Goal: Check status: Check status

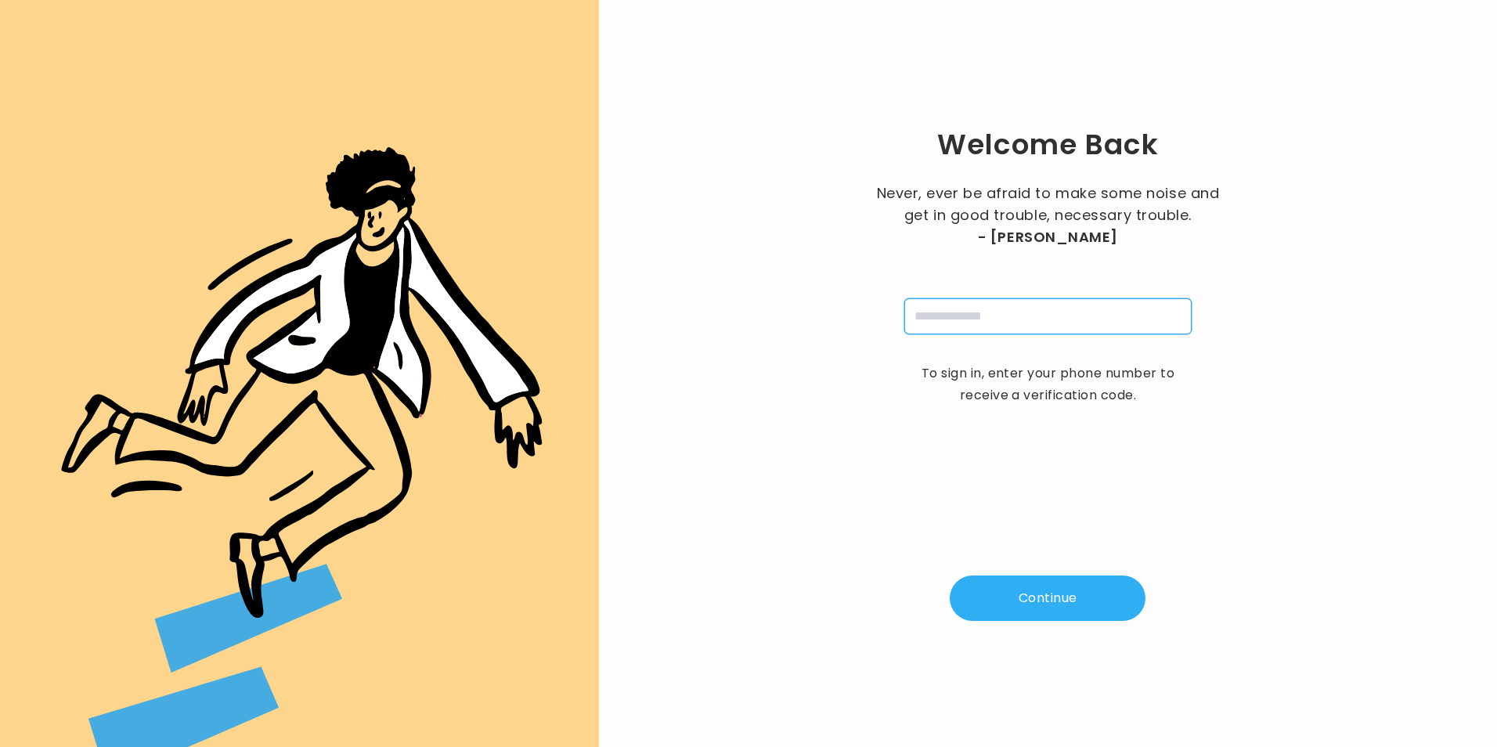
click at [1040, 320] on input "tel" at bounding box center [1048, 316] width 287 height 36
type input "**********"
type input "*"
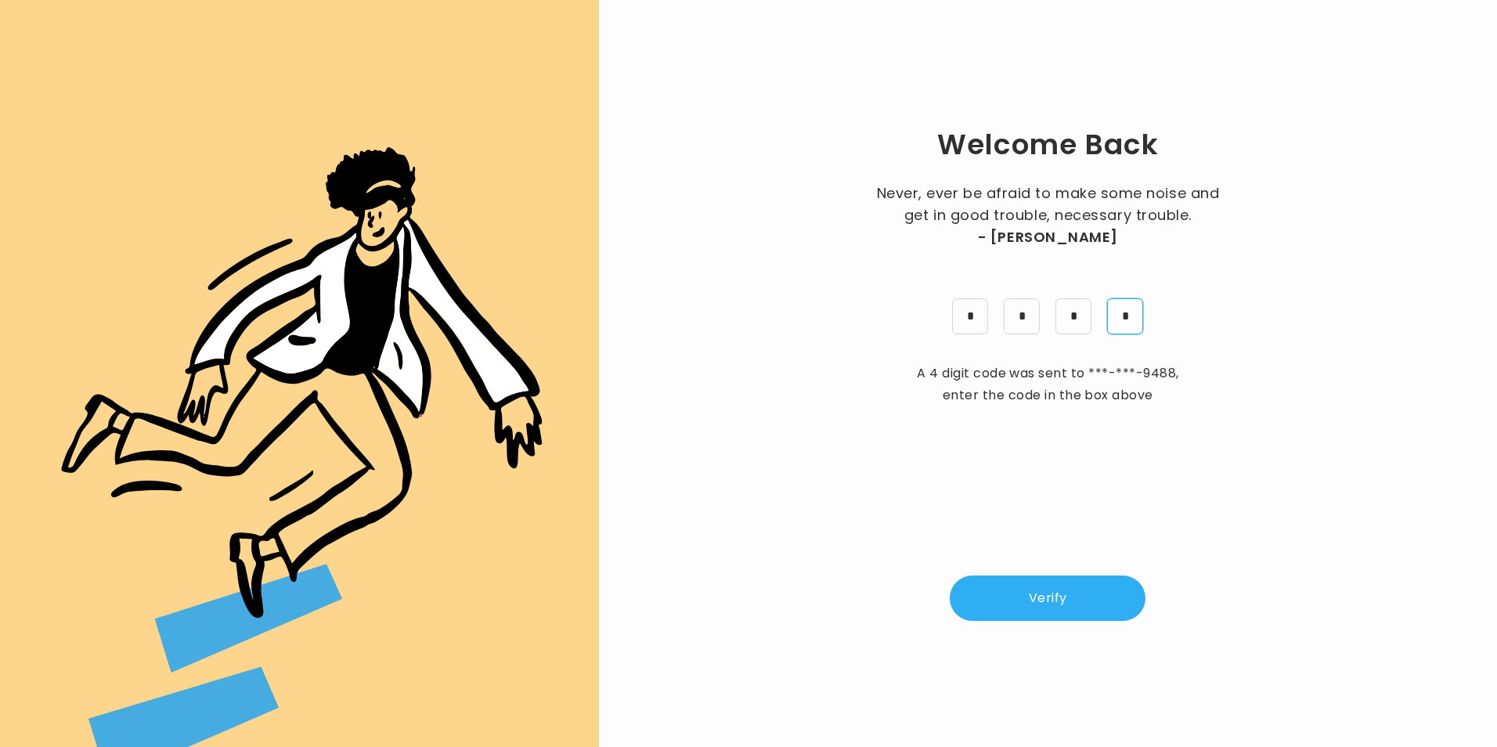
type input "*"
click at [1027, 583] on button "Verify" at bounding box center [1048, 598] width 196 height 45
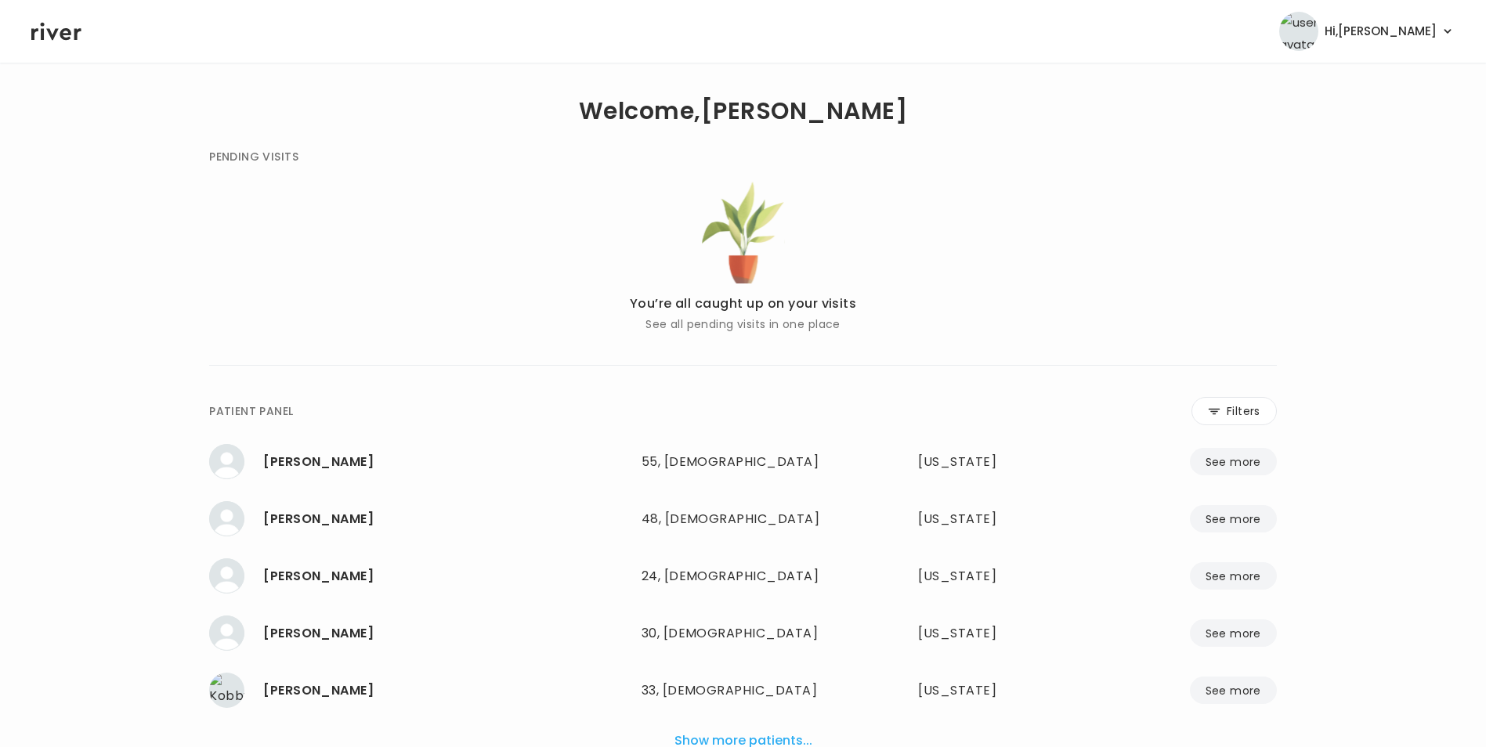
click at [1221, 407] on button "Filters" at bounding box center [1233, 411] width 85 height 28
click at [893, 426] on input "name" at bounding box center [696, 414] width 498 height 33
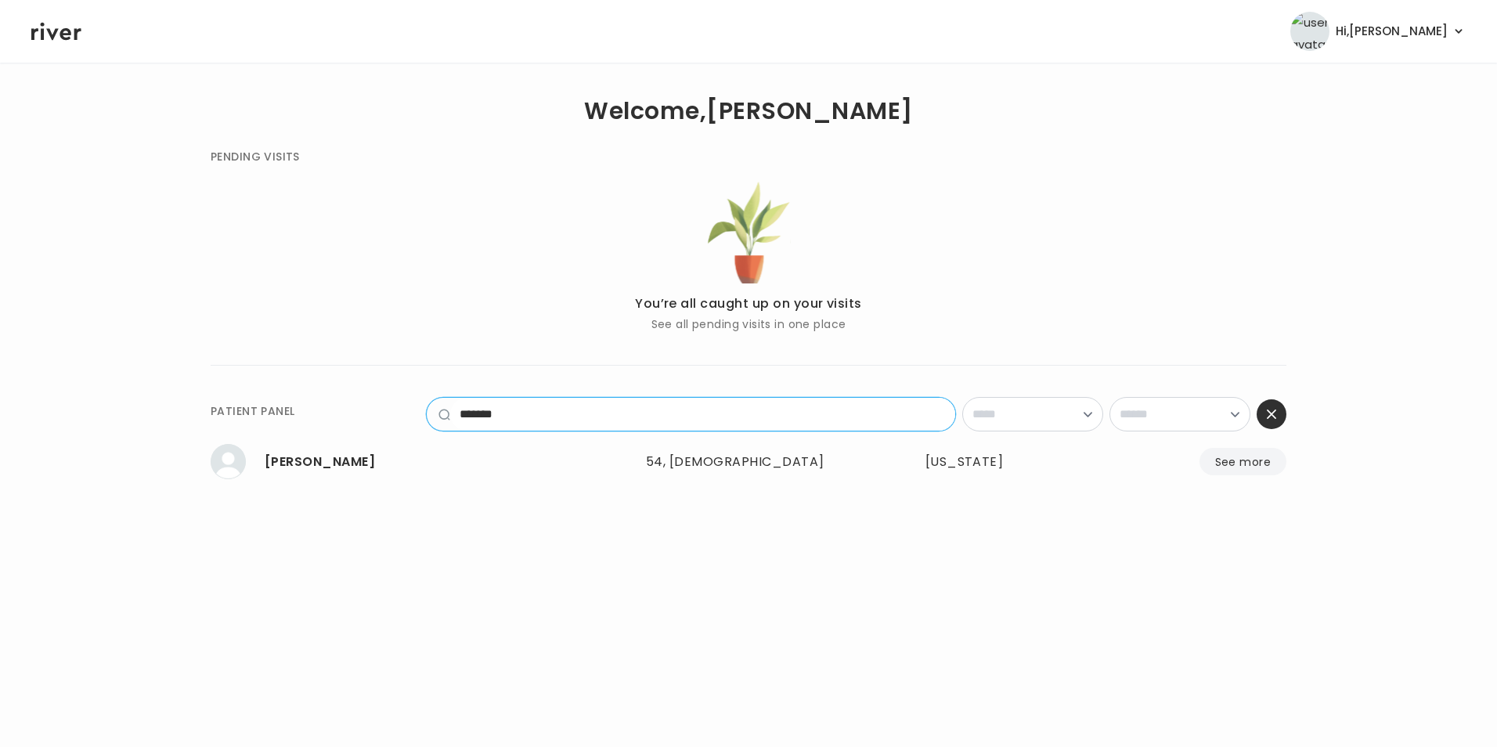
type input "*******"
click at [1237, 463] on button "See more" at bounding box center [1243, 461] width 87 height 27
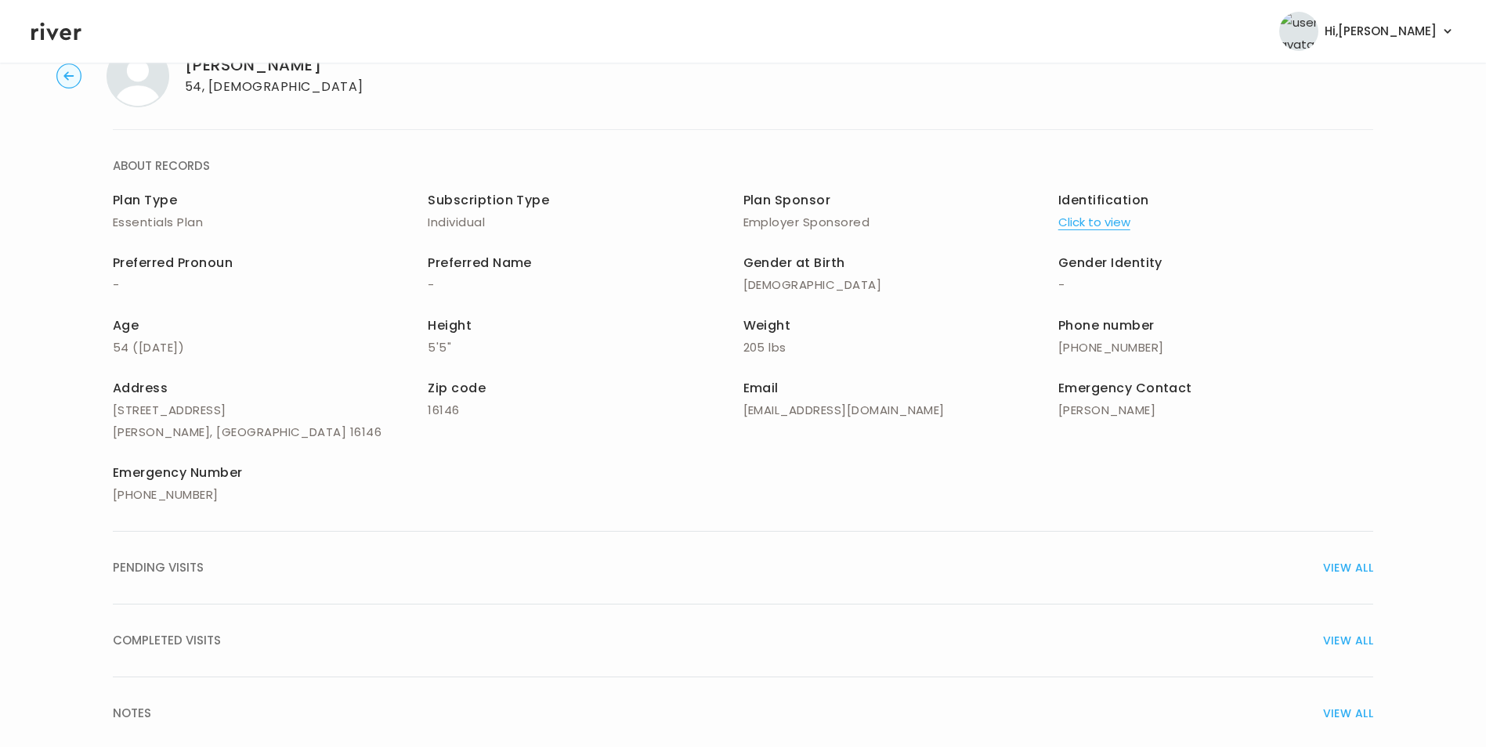
scroll to position [112, 0]
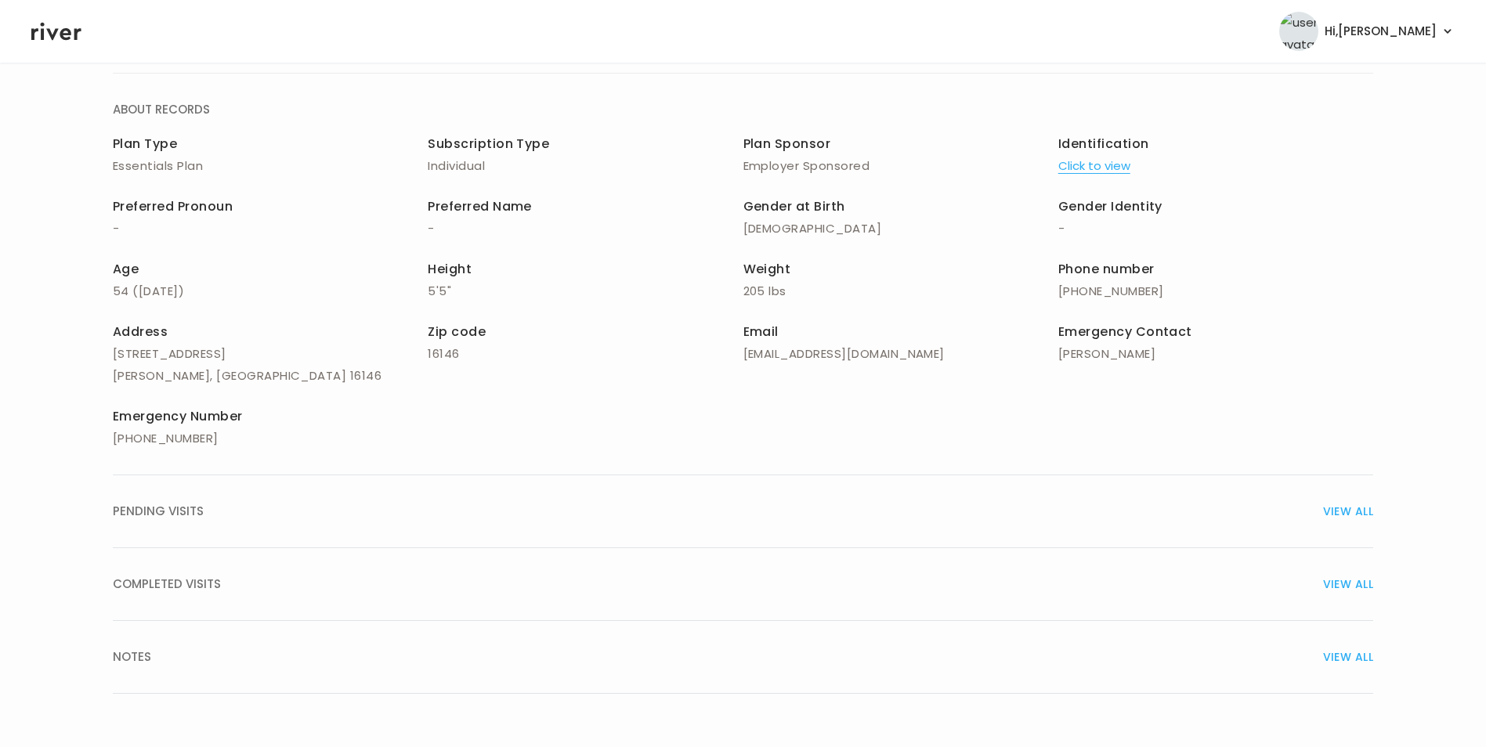
click at [1342, 583] on span "VIEW ALL" at bounding box center [1348, 584] width 50 height 22
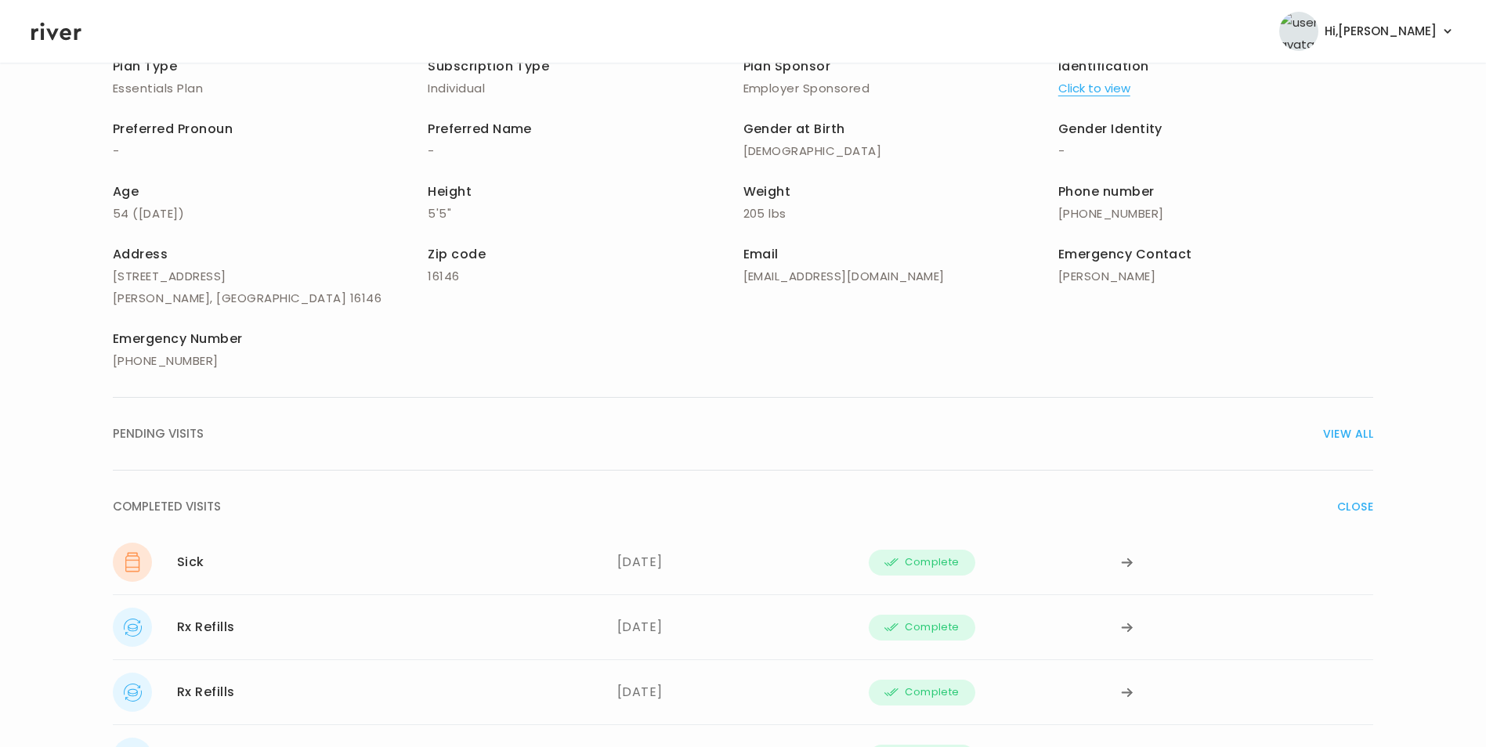
scroll to position [190, 0]
click at [1125, 555] on div at bounding box center [1247, 561] width 252 height 39
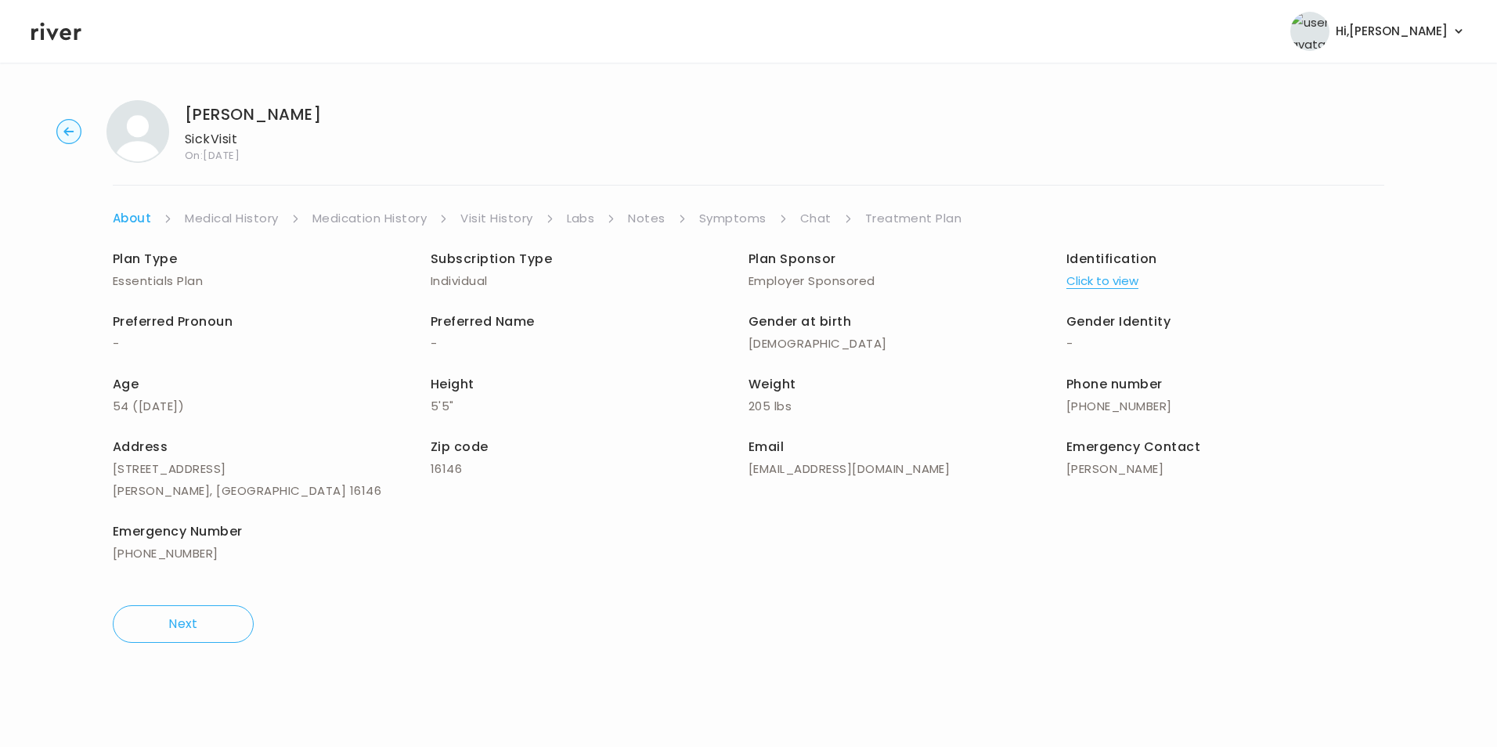
click at [920, 214] on link "Treatment Plan" at bounding box center [913, 219] width 97 height 22
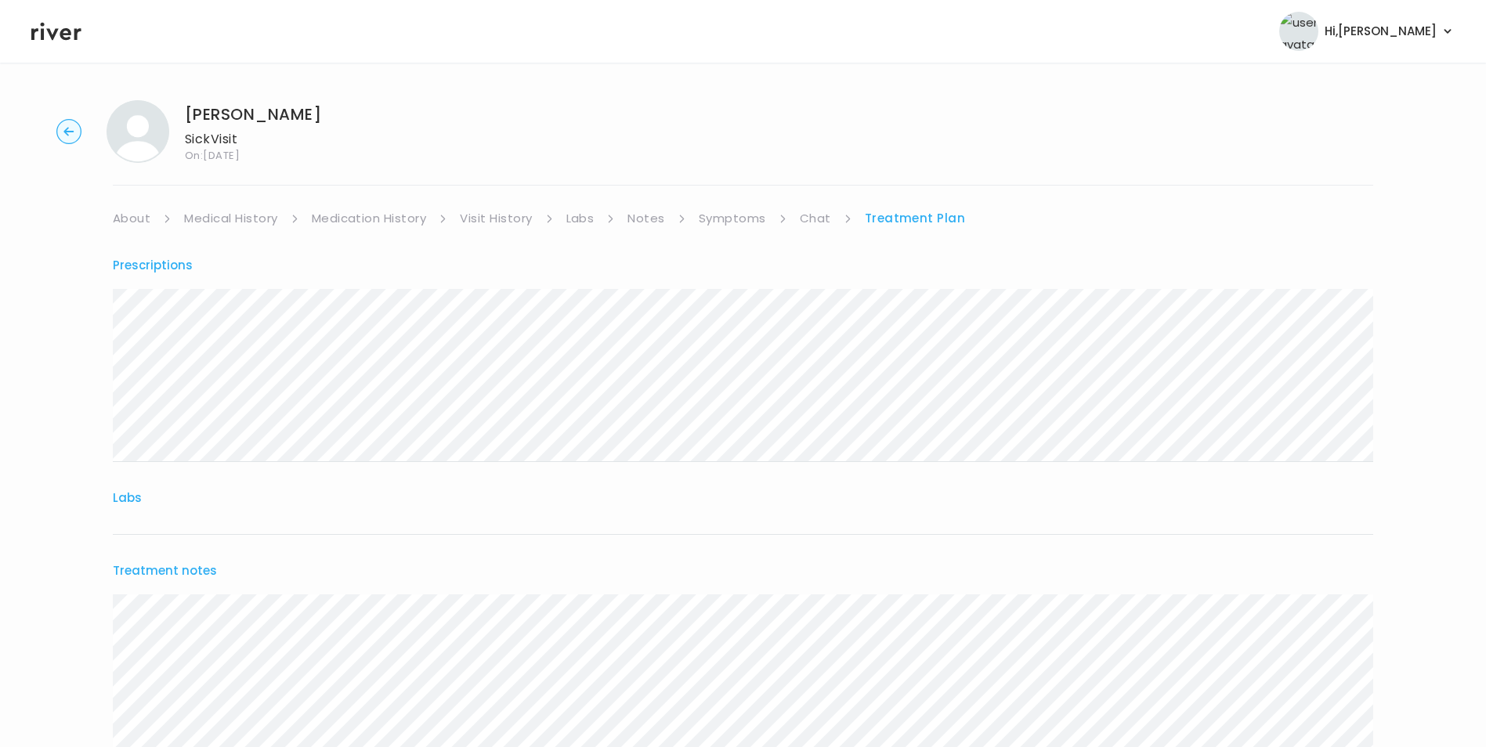
click at [935, 216] on link "Treatment Plan" at bounding box center [915, 219] width 101 height 22
click at [142, 226] on link "About" at bounding box center [132, 219] width 38 height 22
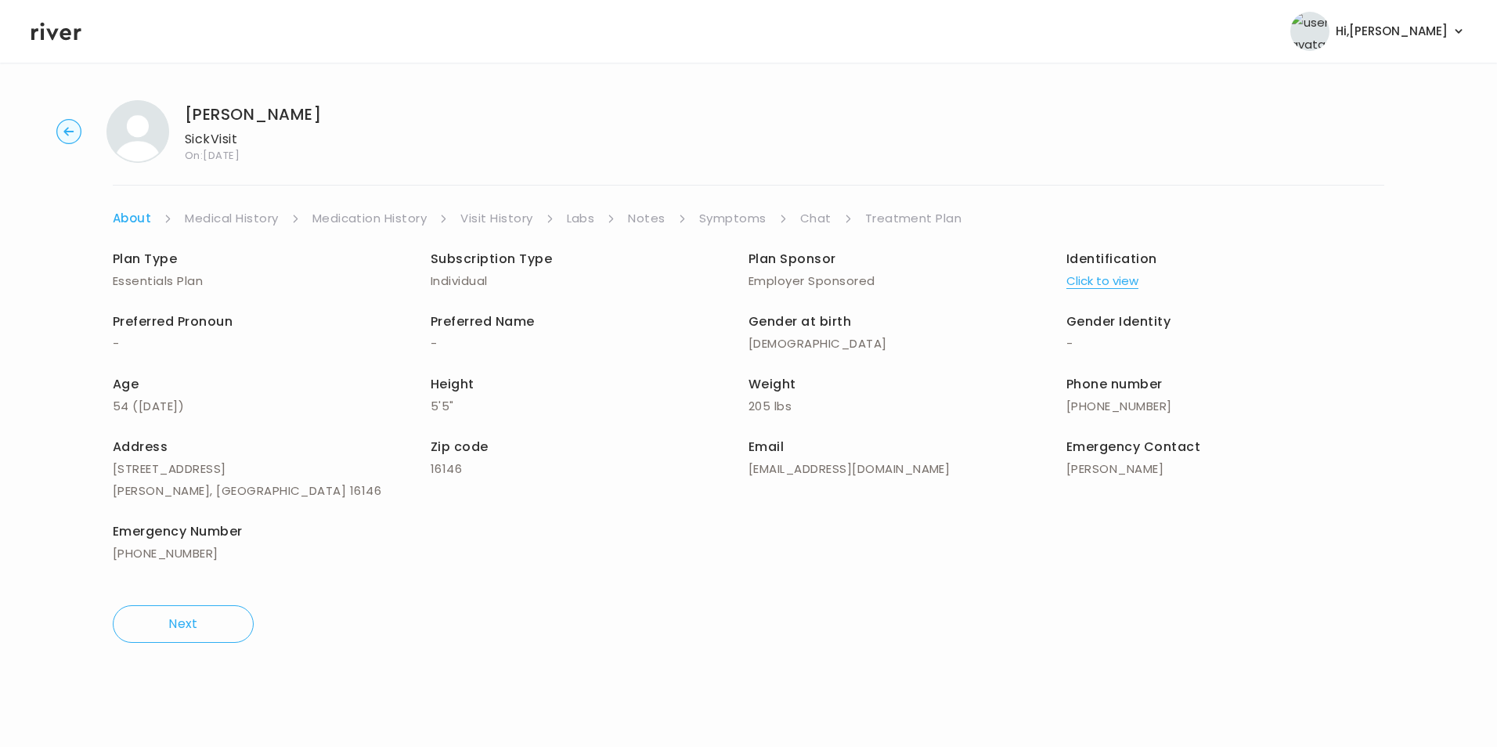
click at [943, 226] on link "Treatment Plan" at bounding box center [913, 219] width 97 height 22
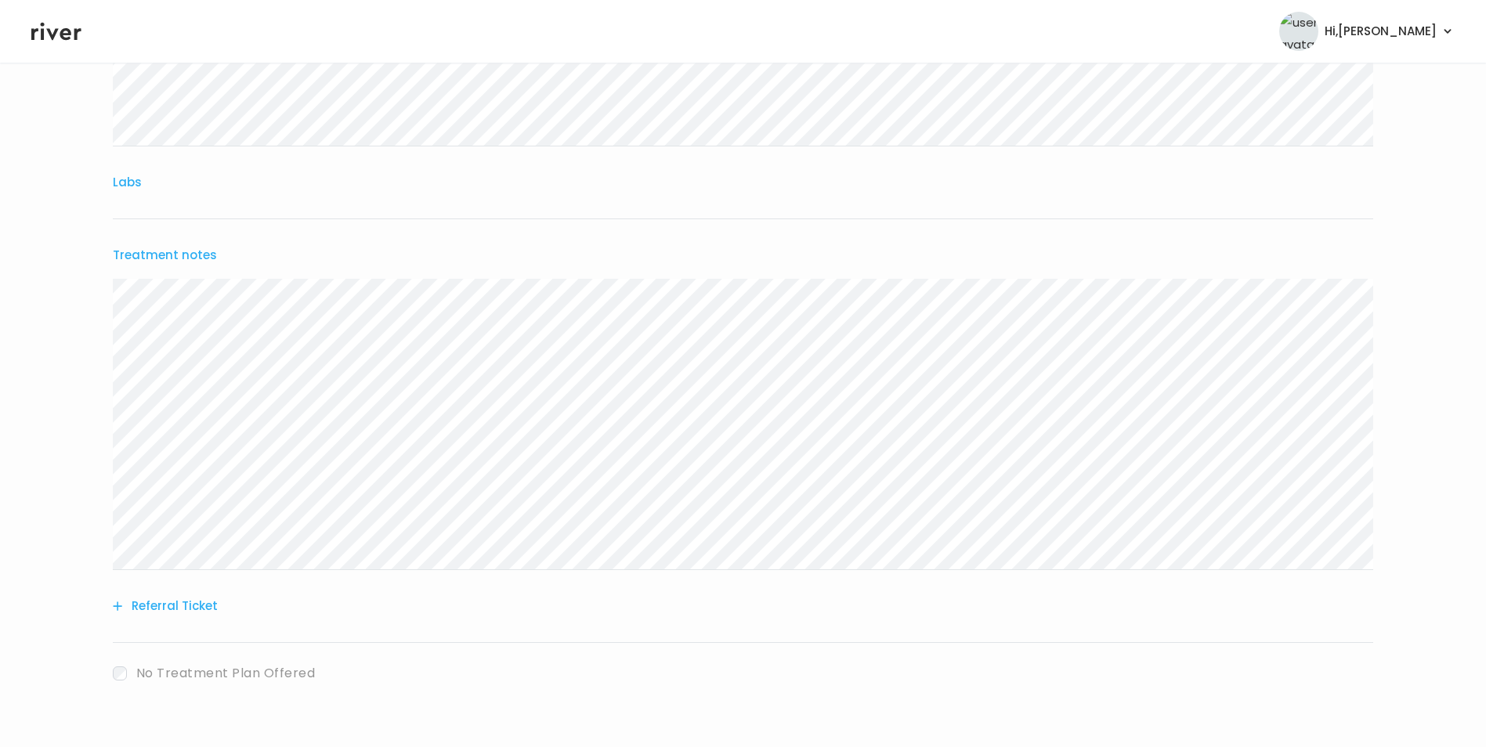
scroll to position [322, 0]
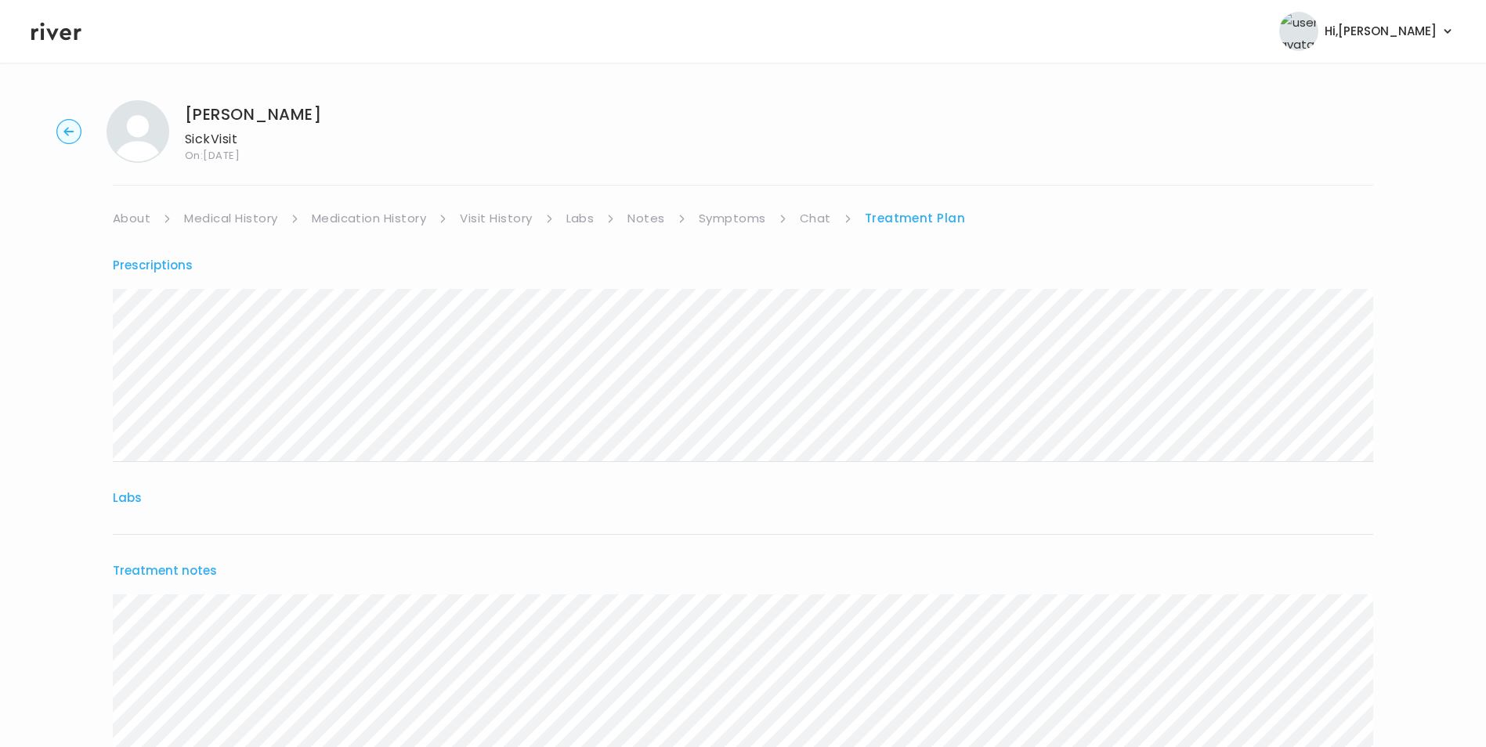
click at [77, 129] on circle "button" at bounding box center [69, 132] width 24 height 24
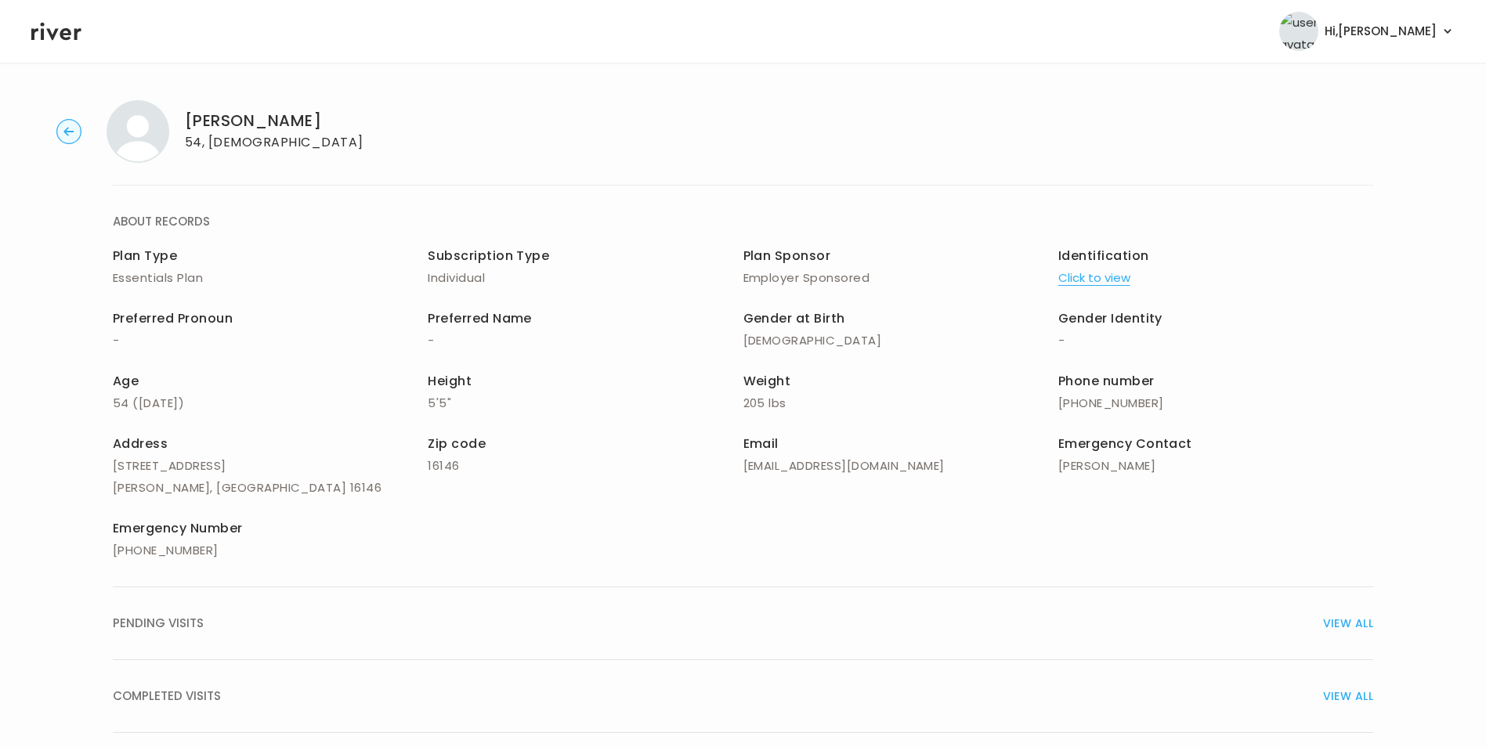
click at [78, 128] on circle "button" at bounding box center [69, 132] width 24 height 24
